Goal: Book appointment/travel/reservation

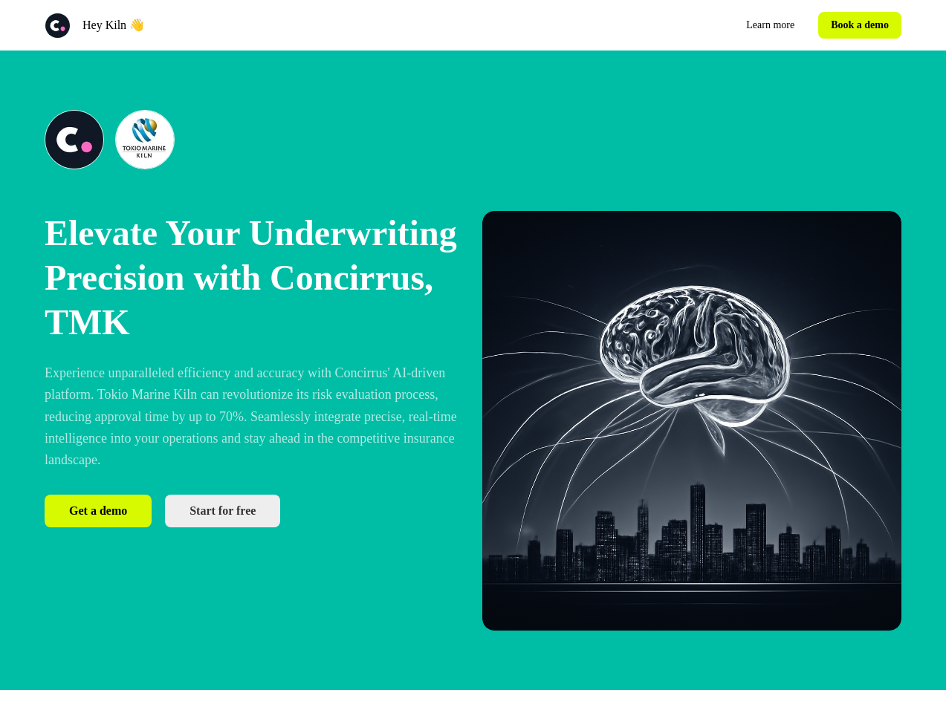
click at [472, 25] on div "Hey Kiln 👋 Learn more Book a demo" at bounding box center [473, 25] width 946 height 51
click at [256, 25] on div "Hey Kiln 👋" at bounding box center [256, 26] width 423 height 26
click at [690, 25] on div "Learn more Book a demo" at bounding box center [690, 25] width 423 height 27
click at [856, 25] on button "Book a demo" at bounding box center [859, 25] width 83 height 27
click at [109, 140] on div at bounding box center [110, 139] width 130 height 59
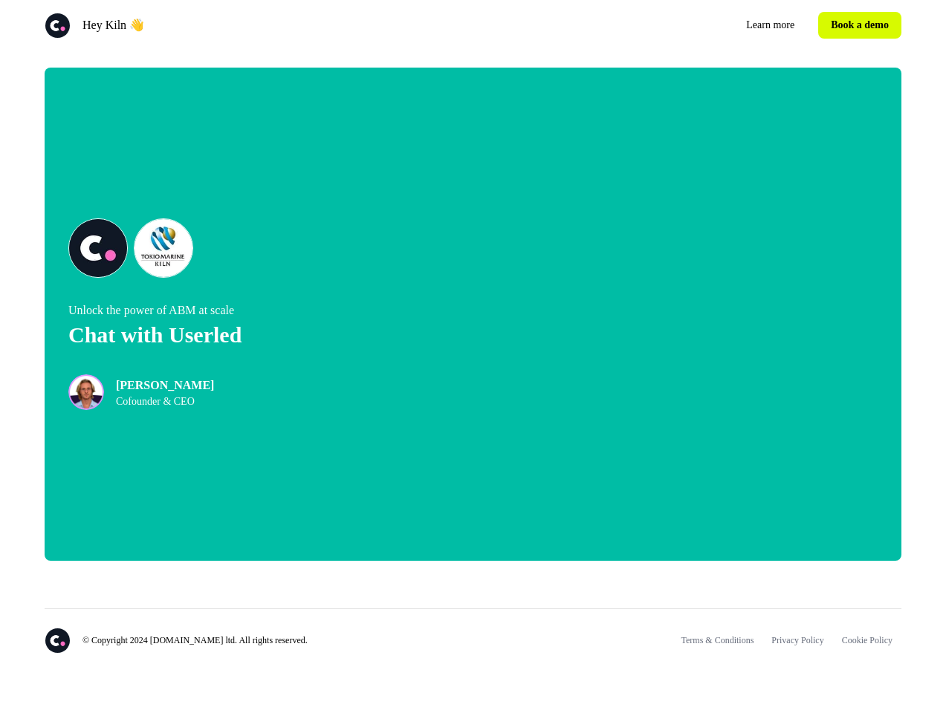
click at [472, 702] on div "© Copyright 2024 [DOMAIN_NAME] ltd. All rights reserved. Terms & Conditions Pri…" at bounding box center [473, 649] width 946 height 129
